Goal: Information Seeking & Learning: Check status

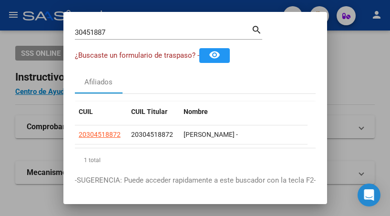
scroll to position [39, 0]
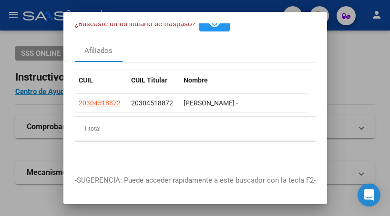
click at [87, 129] on div "1 total" at bounding box center [195, 129] width 241 height 24
click at [120, 43] on div "Afiliados" at bounding box center [99, 50] width 48 height 23
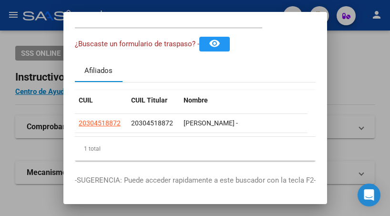
scroll to position [0, 0]
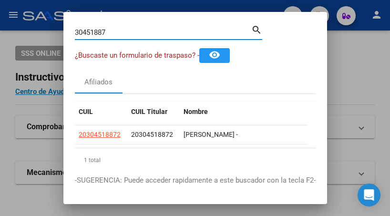
drag, startPoint x: 129, startPoint y: 32, endPoint x: 1, endPoint y: 13, distance: 129.1
click at [1, 13] on div "30451887 Buscar (apellido, dni, cuil, nro traspaso, cuit, obra social) search ¿…" at bounding box center [195, 108] width 390 height 216
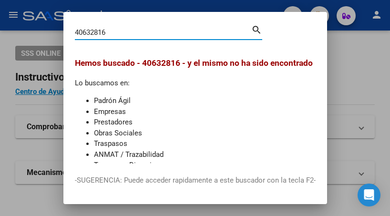
type input "40632816"
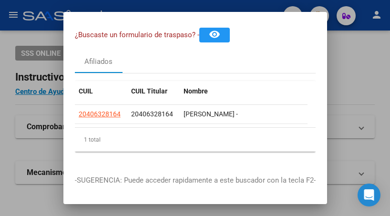
scroll to position [39, 0]
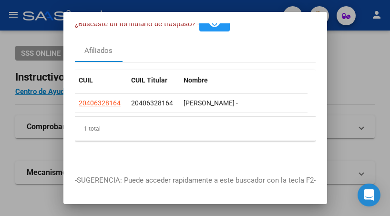
click at [37, 56] on div at bounding box center [195, 108] width 390 height 216
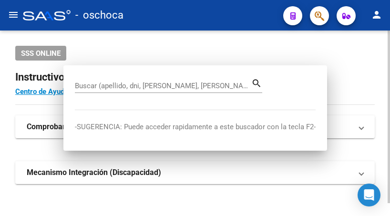
scroll to position [0, 0]
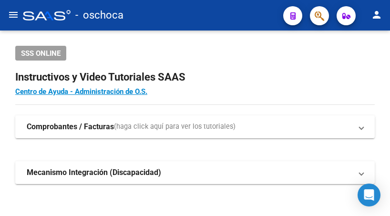
click at [315, 10] on span "button" at bounding box center [319, 16] width 10 height 20
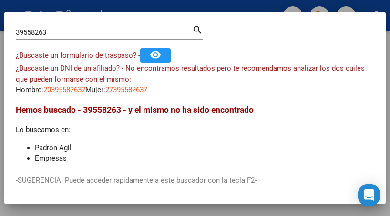
drag, startPoint x: 55, startPoint y: 32, endPoint x: -50, endPoint y: 22, distance: 104.8
click at [0, 22] on html "menu - oschoca person Firma Express Padrón Afiliados Empadronados Movimientos d…" at bounding box center [195, 108] width 390 height 216
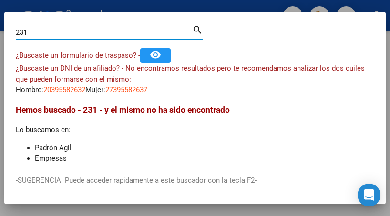
drag, startPoint x: 80, startPoint y: 33, endPoint x: -112, endPoint y: 12, distance: 193.6
click at [0, 12] on html "menu - oschoca person Firma Express Padrón Afiliados Empadronados Movimientos d…" at bounding box center [195, 108] width 390 height 216
type input "41028763"
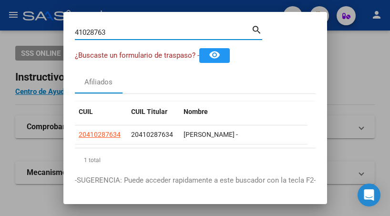
drag, startPoint x: 119, startPoint y: 36, endPoint x: -95, endPoint y: -17, distance: 219.9
click at [0, 0] on html "menu - oschoca person Firma Express Padrón Afiliados Empadronados Movimientos d…" at bounding box center [195, 108] width 390 height 216
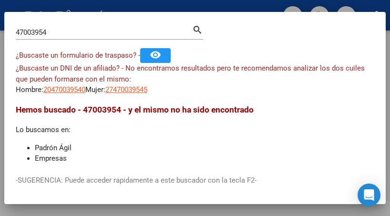
drag, startPoint x: 71, startPoint y: 43, endPoint x: 11, endPoint y: 30, distance: 61.8
click at [12, 32] on mat-dialog-content "47003954 Buscar (apellido, dni, cuil, nro traspaso, cuit, obra social) search ¿…" at bounding box center [194, 93] width 381 height 140
click at [82, 30] on input "47003954" at bounding box center [104, 32] width 176 height 9
click at [83, 30] on input "47003954" at bounding box center [104, 32] width 176 height 9
type input "11184930"
